Goal: Transaction & Acquisition: Purchase product/service

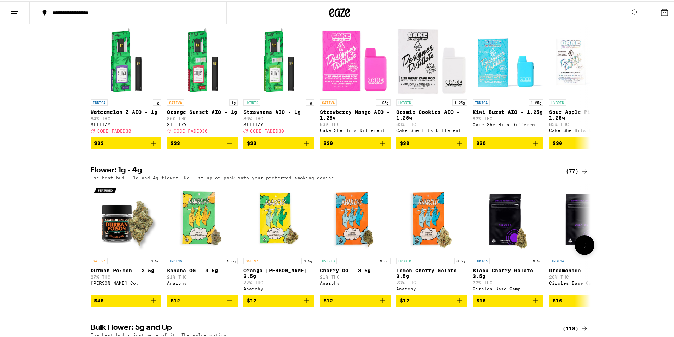
scroll to position [283, 0]
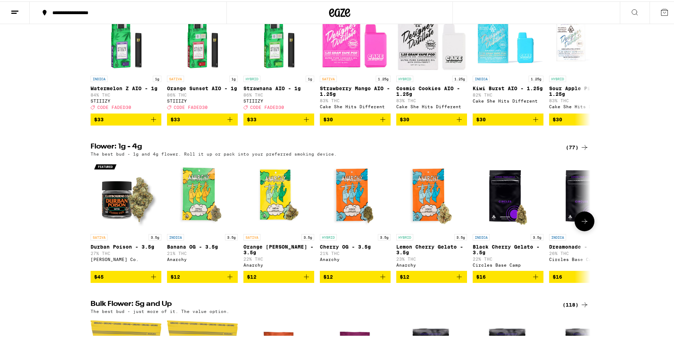
click at [580, 224] on icon at bounding box center [584, 220] width 8 height 8
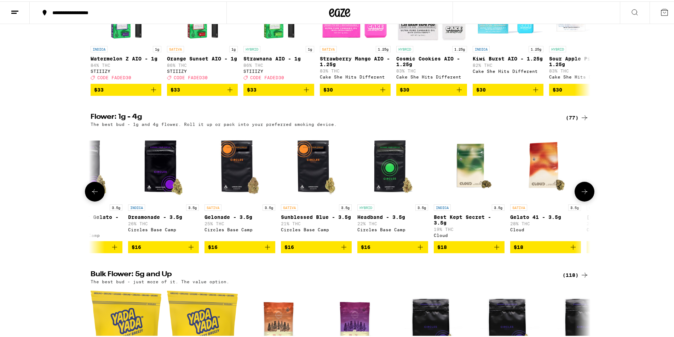
scroll to position [318, 0]
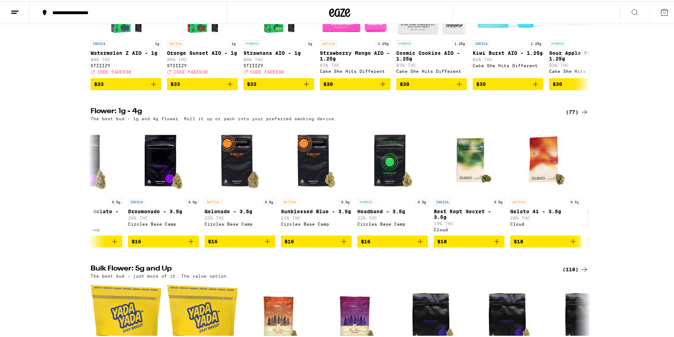
click at [571, 115] on div "(77)" at bounding box center [576, 110] width 23 height 8
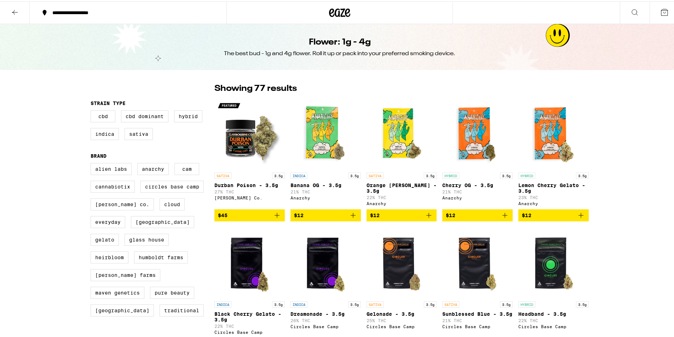
click at [10, 12] on button at bounding box center [15, 11] width 30 height 22
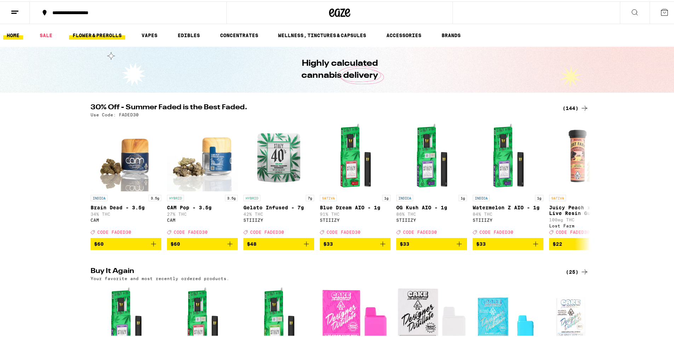
click at [106, 30] on link "FLOWER & PREROLLS" at bounding box center [97, 34] width 56 height 8
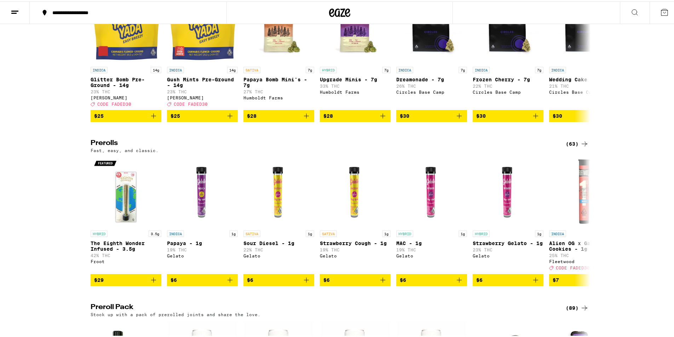
scroll to position [283, 0]
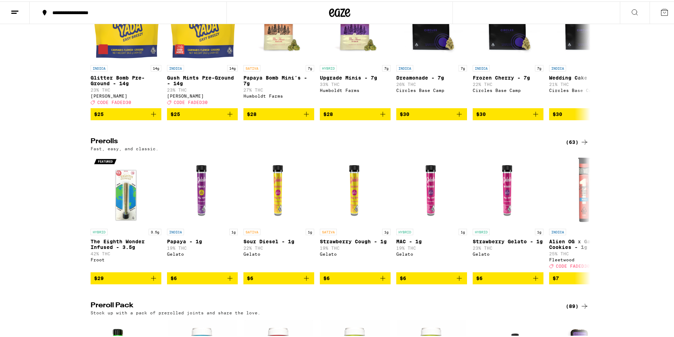
click at [571, 145] on div "(63)" at bounding box center [576, 140] width 23 height 8
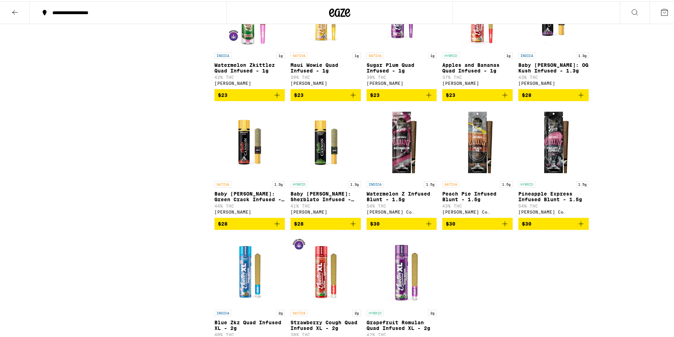
scroll to position [1414, 0]
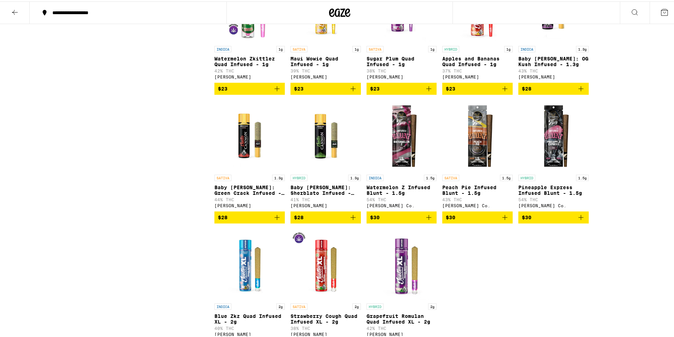
click at [503, 218] on icon "Add to bag" at bounding box center [504, 216] width 5 height 5
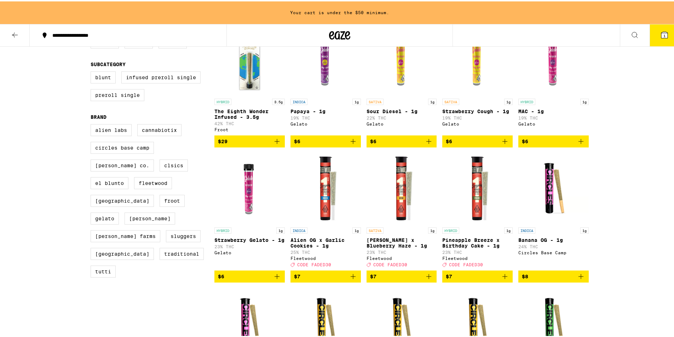
scroll to position [0, 0]
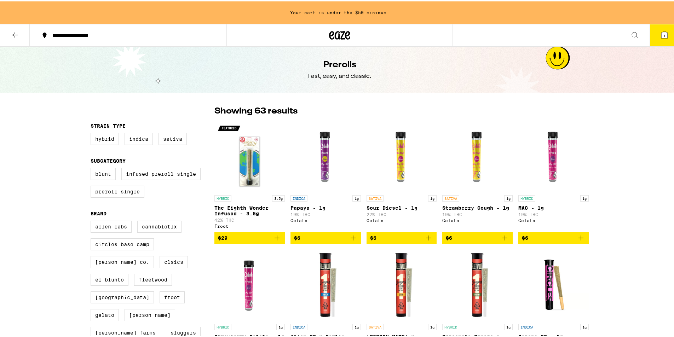
click at [16, 33] on icon at bounding box center [15, 33] width 8 height 8
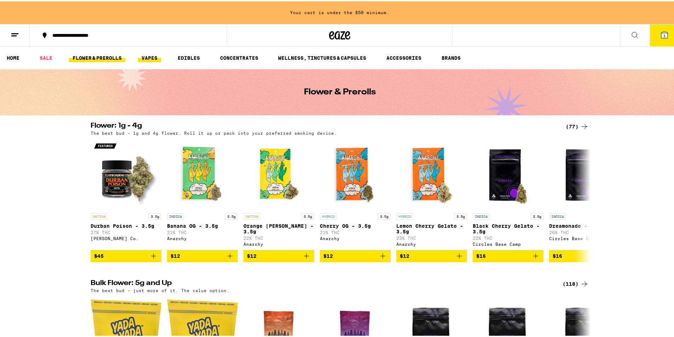
click at [156, 58] on link "VAPES" at bounding box center [149, 56] width 23 height 8
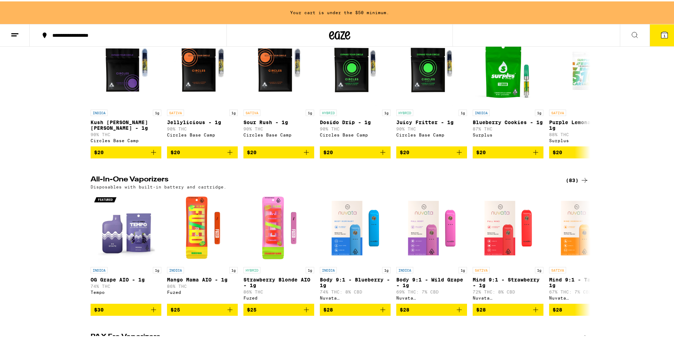
scroll to position [283, 0]
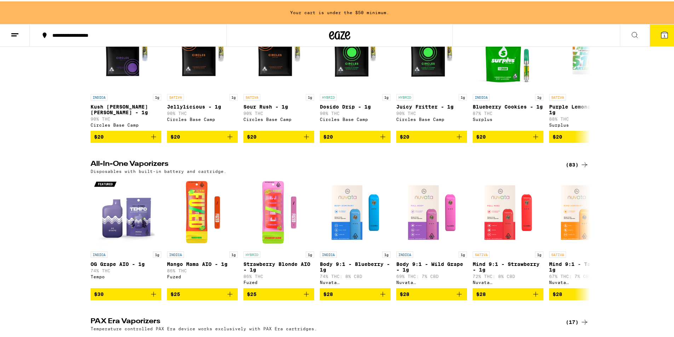
click at [573, 168] on div "(83)" at bounding box center [576, 163] width 23 height 8
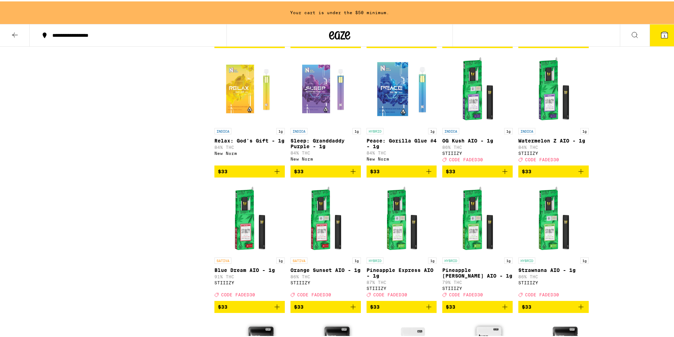
scroll to position [1273, 0]
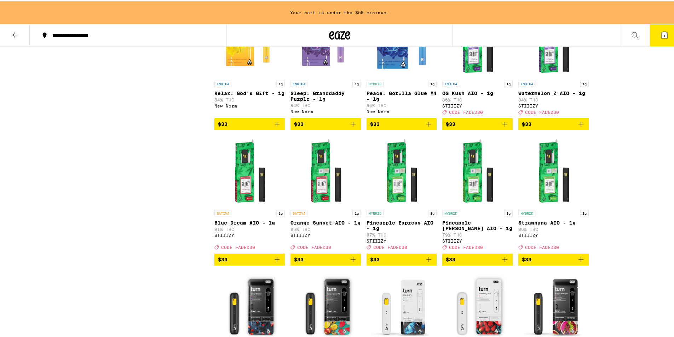
click at [349, 262] on icon "Add to bag" at bounding box center [353, 258] width 8 height 8
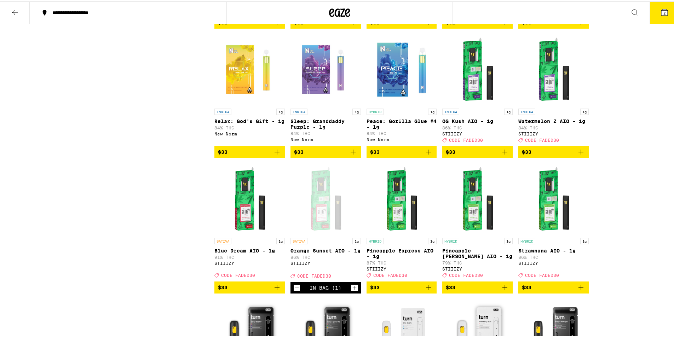
scroll to position [1215, 0]
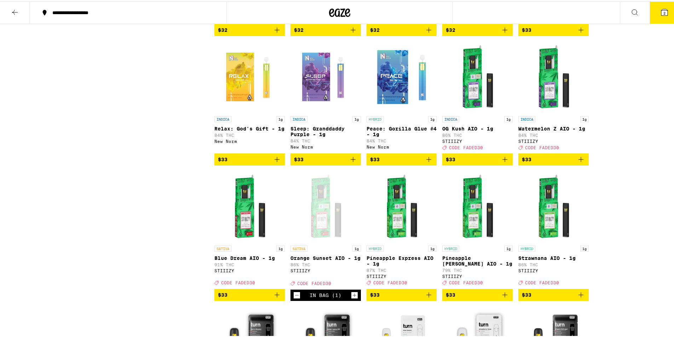
click at [579, 162] on icon "Add to bag" at bounding box center [580, 158] width 8 height 8
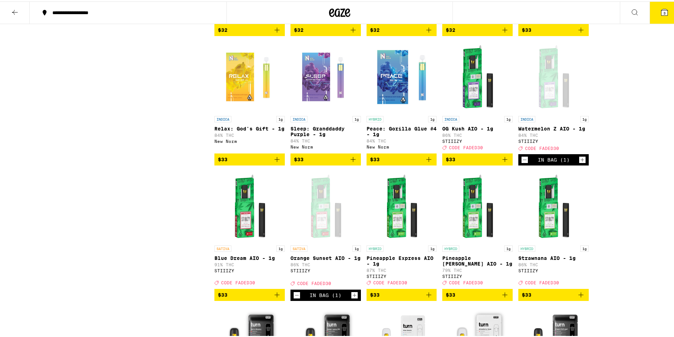
click at [661, 16] on button "3" at bounding box center [664, 11] width 30 height 22
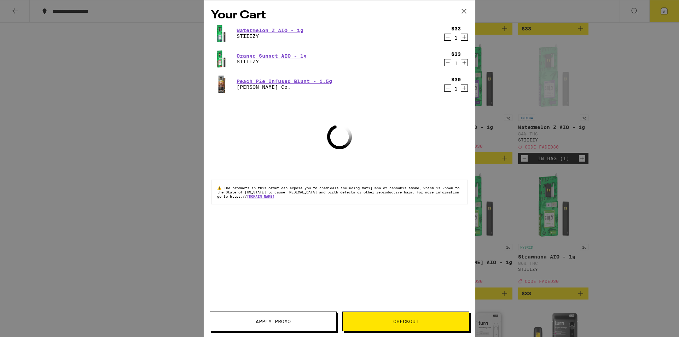
click at [304, 320] on span "Apply Promo" at bounding box center [273, 321] width 126 height 5
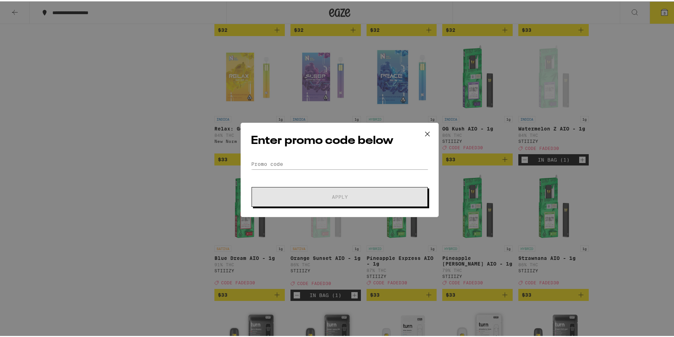
drag, startPoint x: 288, startPoint y: 175, endPoint x: 295, endPoint y: 164, distance: 11.9
click at [288, 174] on form "Promo Code Apply" at bounding box center [339, 181] width 177 height 48
click at [295, 164] on input "Promo Code" at bounding box center [339, 162] width 177 height 11
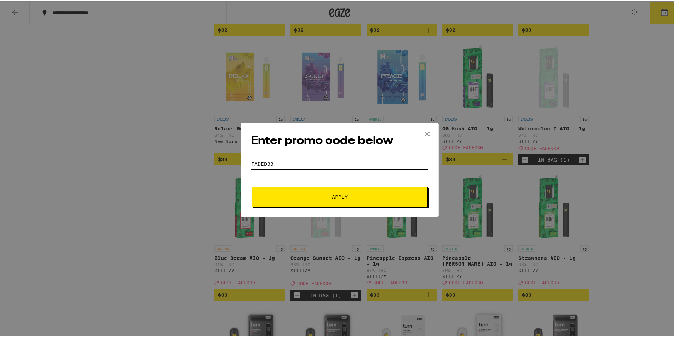
type input "faded30"
click at [331, 190] on button "Apply" at bounding box center [339, 196] width 176 height 20
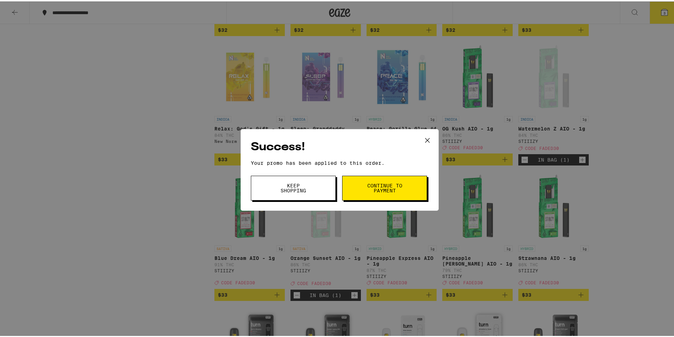
click at [373, 184] on span "Continue to payment" at bounding box center [384, 187] width 36 height 10
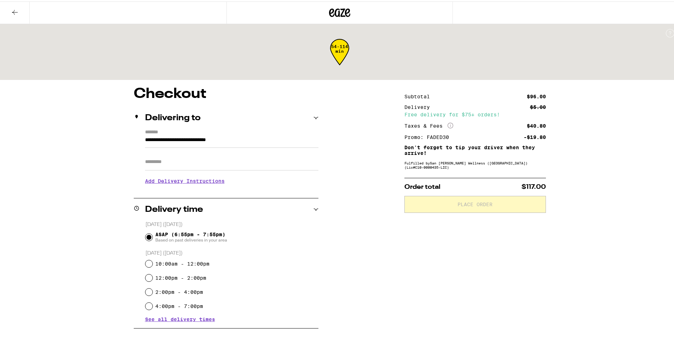
click at [219, 164] on input "Apt/Suite" at bounding box center [231, 160] width 173 height 17
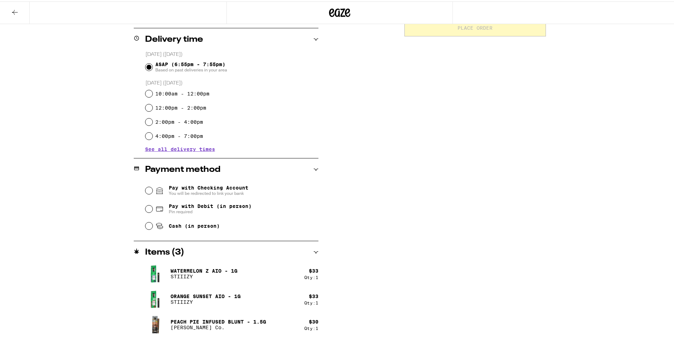
scroll to position [177, 0]
type input "**********"
click at [208, 207] on span "Pay with Debit (in person)" at bounding box center [210, 205] width 83 height 6
click at [152, 208] on input "Pay with Debit (in person) Pin required" at bounding box center [148, 207] width 7 height 7
radio input "true"
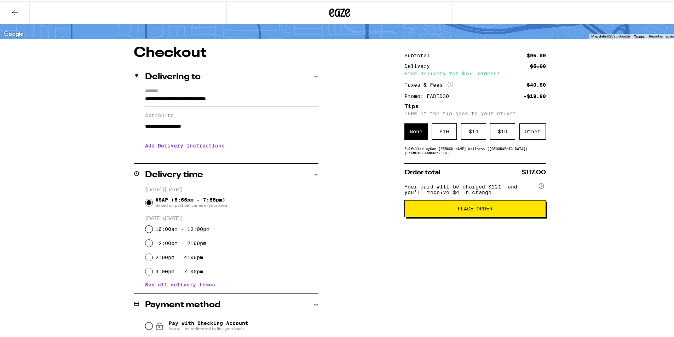
scroll to position [0, 0]
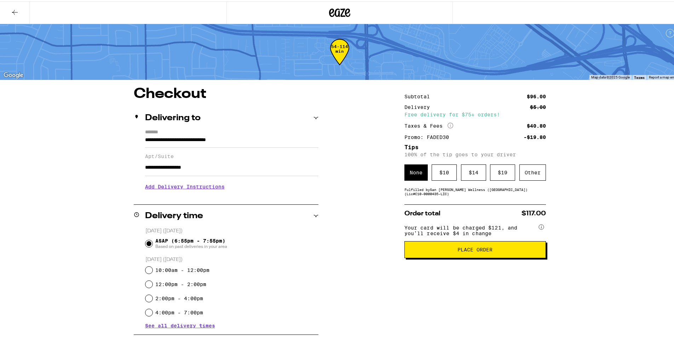
click at [457, 250] on span "Place Order" at bounding box center [474, 248] width 35 height 5
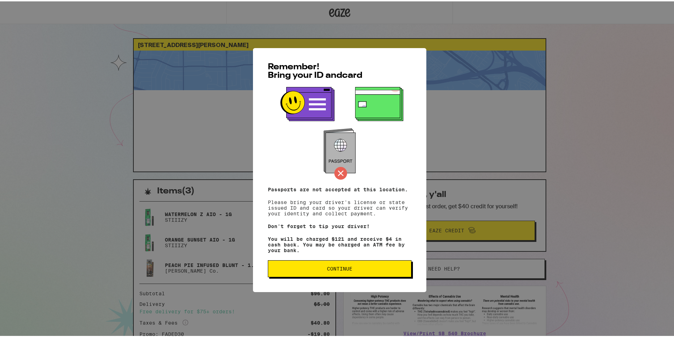
click at [369, 264] on button "Continue" at bounding box center [340, 267] width 144 height 17
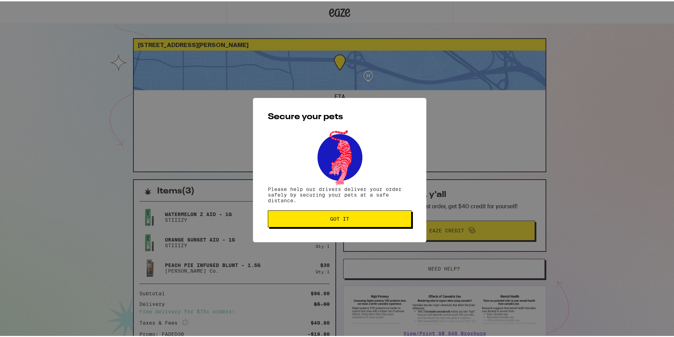
click at [348, 214] on button "Got it" at bounding box center [340, 217] width 144 height 17
